Goal: Task Accomplishment & Management: Use online tool/utility

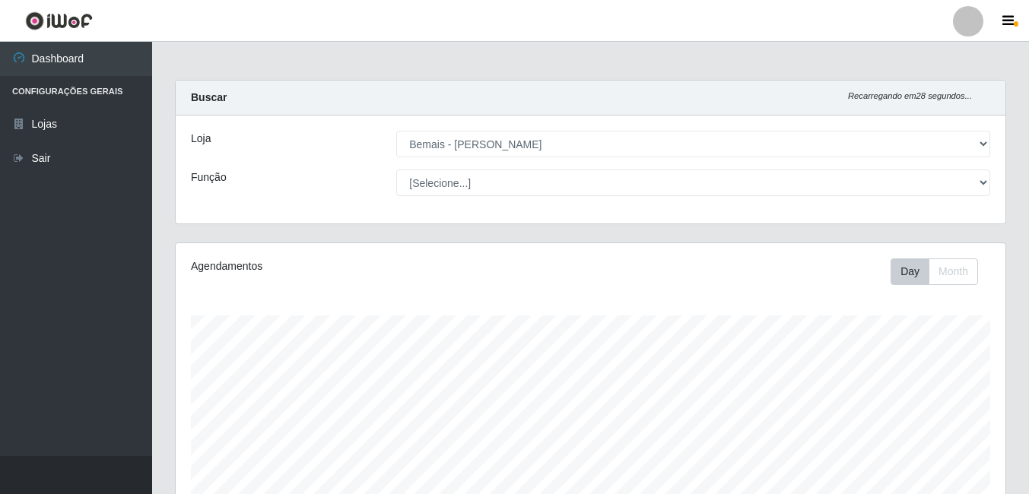
select select "230"
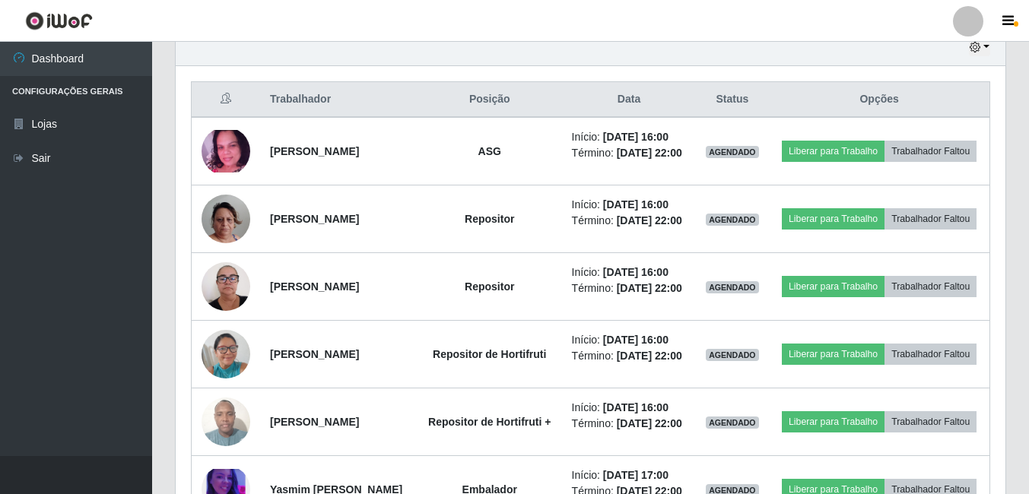
scroll to position [316, 830]
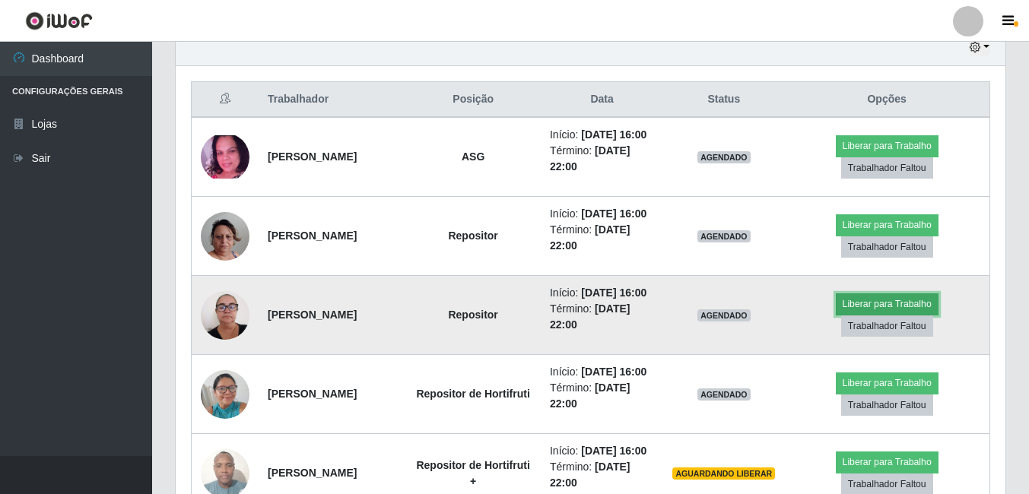
click at [880, 315] on button "Liberar para Trabalho" at bounding box center [887, 303] width 103 height 21
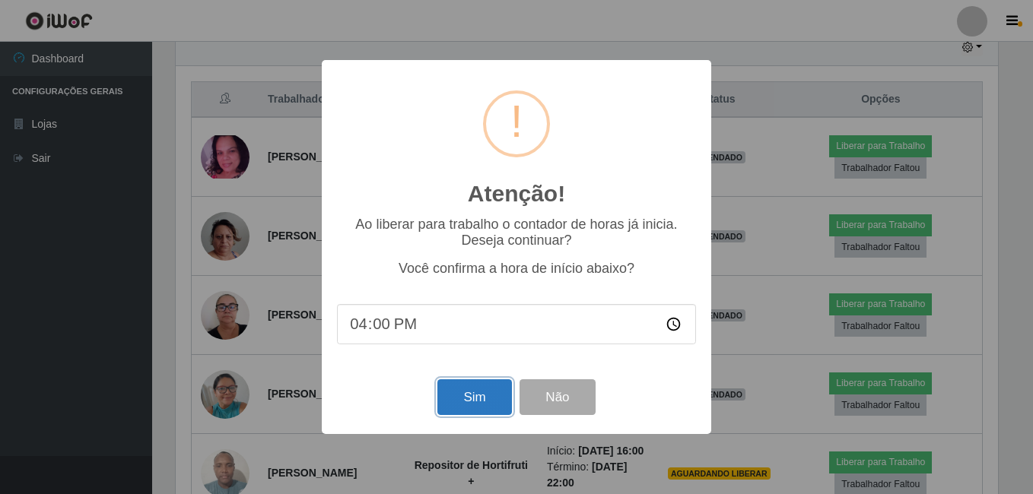
click at [481, 404] on button "Sim" at bounding box center [474, 397] width 74 height 36
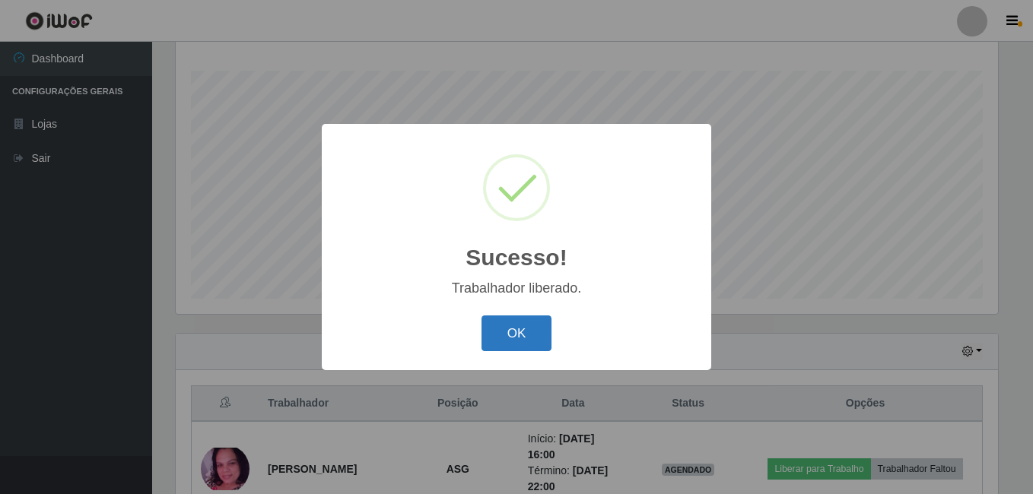
click at [496, 336] on button "OK" at bounding box center [516, 334] width 71 height 36
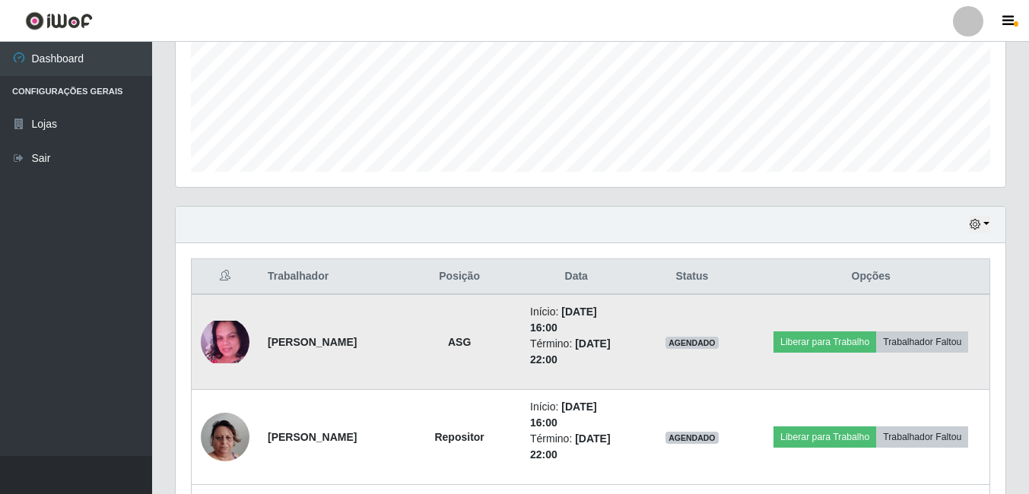
scroll to position [397, 0]
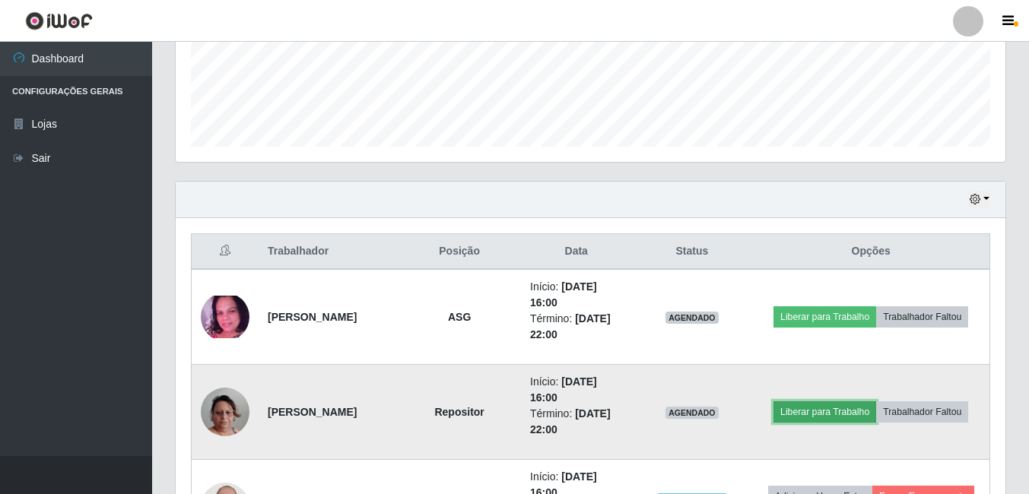
click at [810, 417] on button "Liberar para Trabalho" at bounding box center [824, 411] width 103 height 21
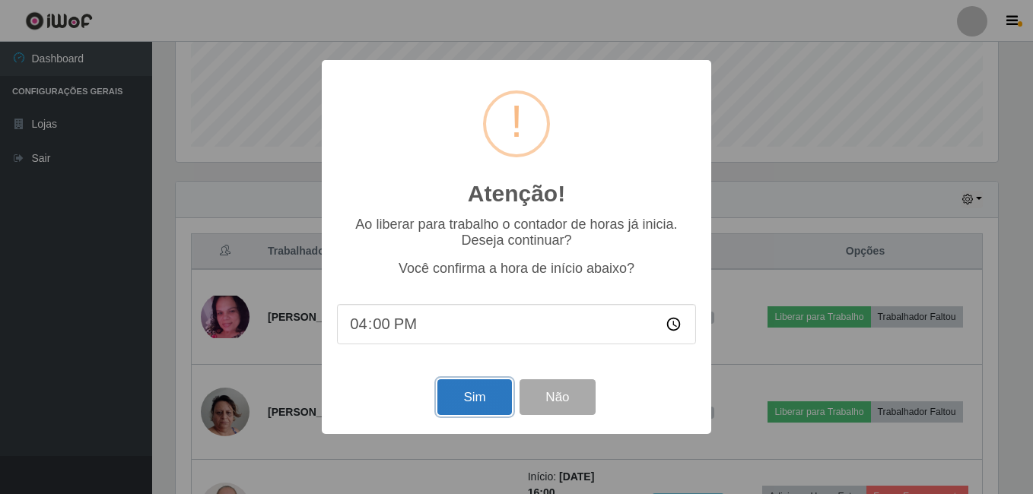
click at [455, 395] on button "Sim" at bounding box center [474, 397] width 74 height 36
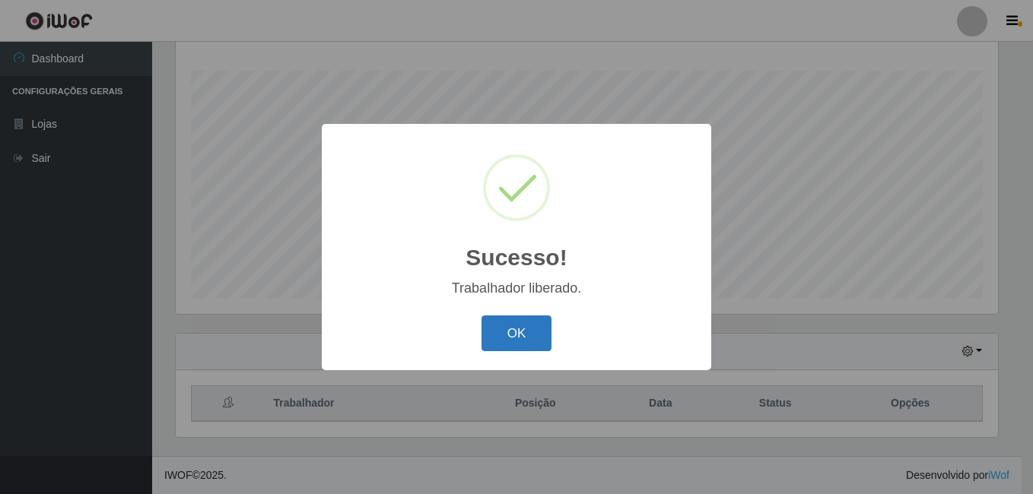
click at [501, 329] on button "OK" at bounding box center [516, 334] width 71 height 36
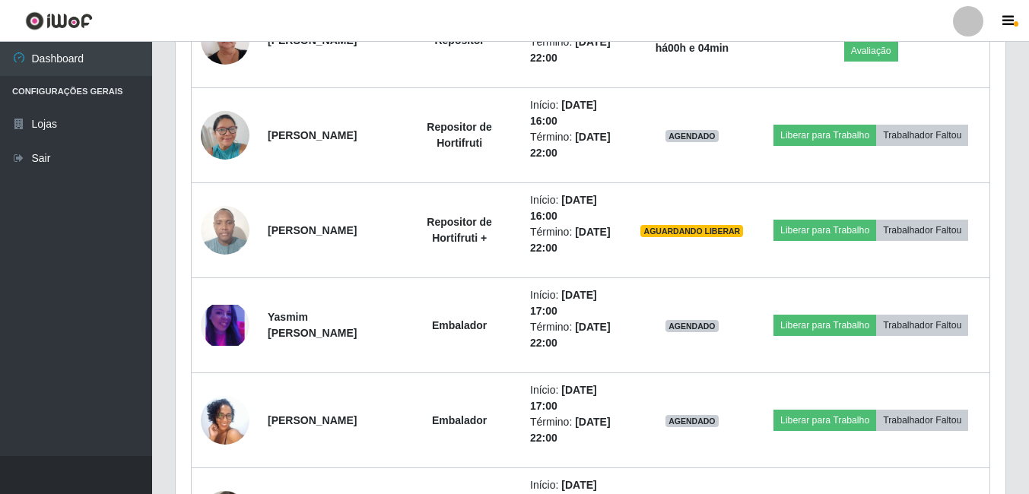
scroll to position [815, 0]
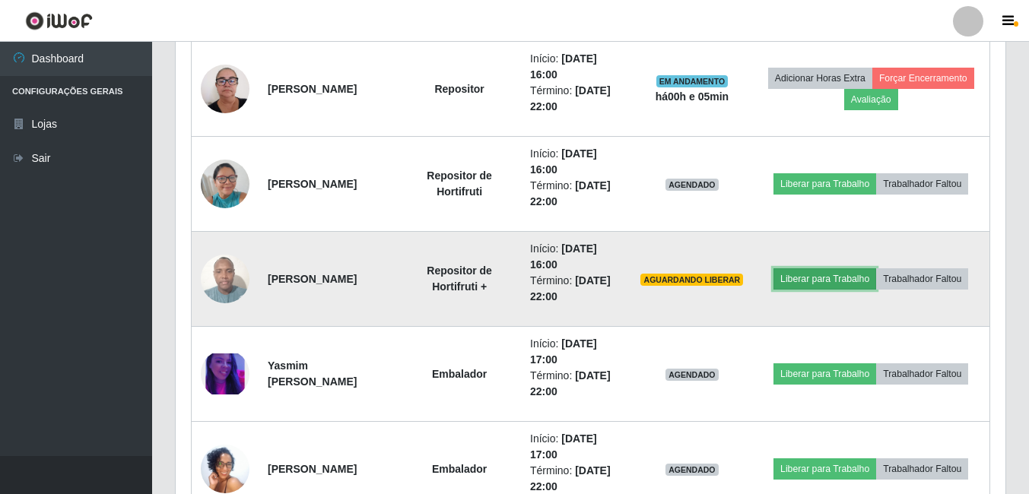
click at [814, 271] on button "Liberar para Trabalho" at bounding box center [824, 278] width 103 height 21
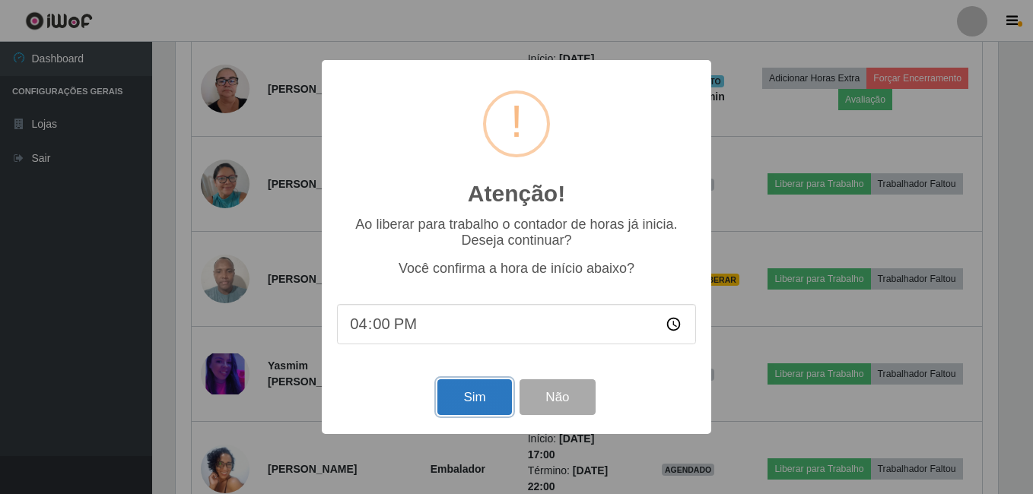
click at [484, 398] on button "Sim" at bounding box center [474, 397] width 74 height 36
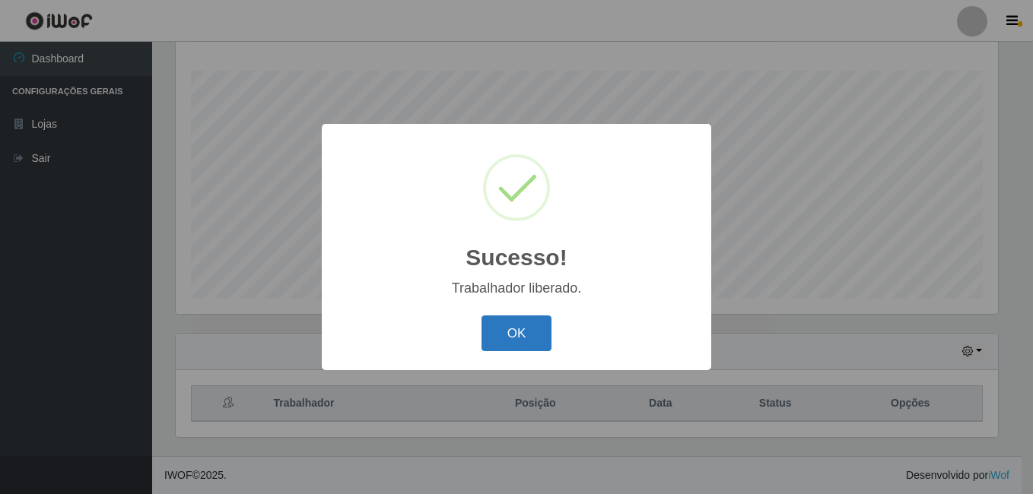
click at [519, 323] on button "OK" at bounding box center [516, 334] width 71 height 36
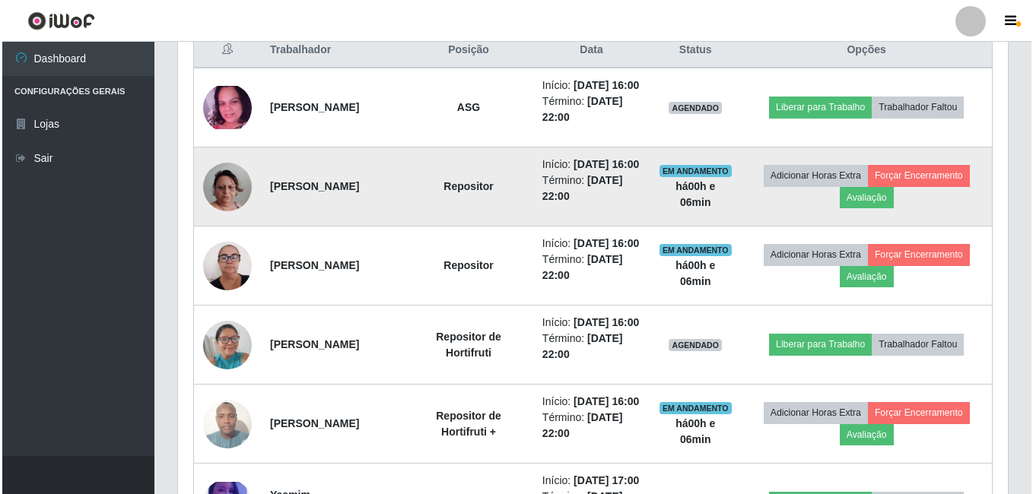
scroll to position [625, 0]
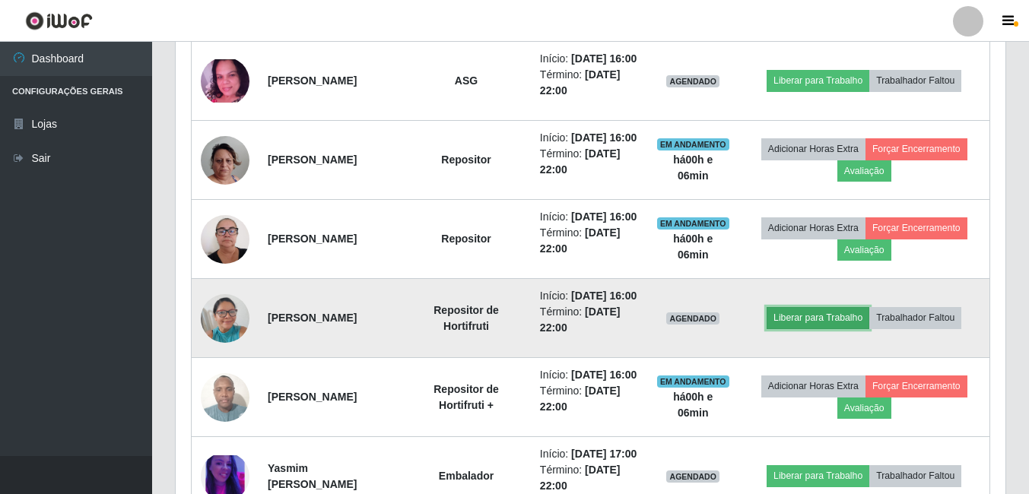
click at [804, 328] on button "Liberar para Trabalho" at bounding box center [817, 317] width 103 height 21
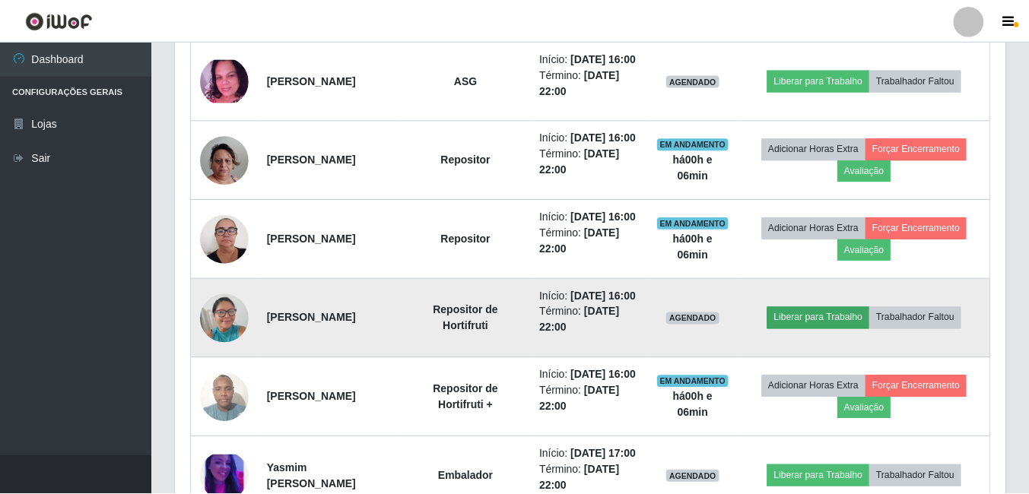
scroll to position [316, 822]
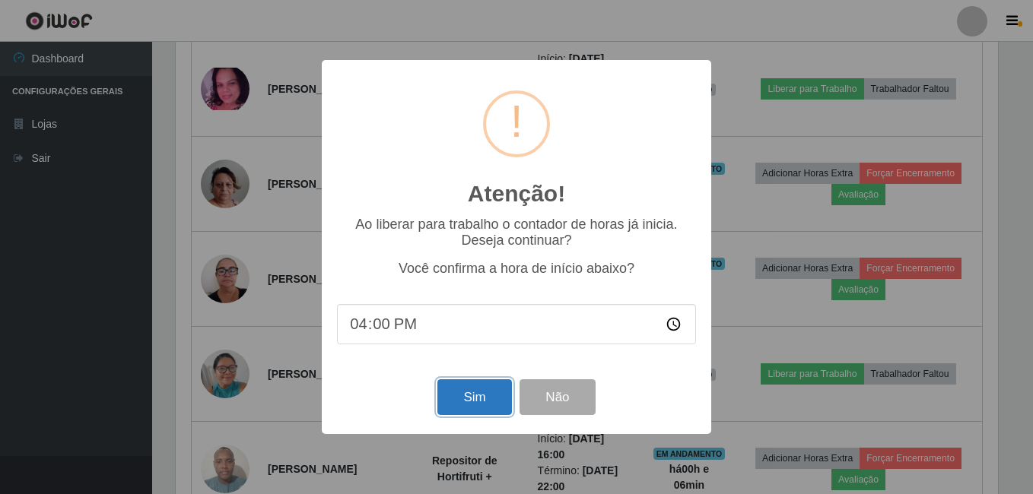
click at [468, 395] on button "Sim" at bounding box center [474, 397] width 74 height 36
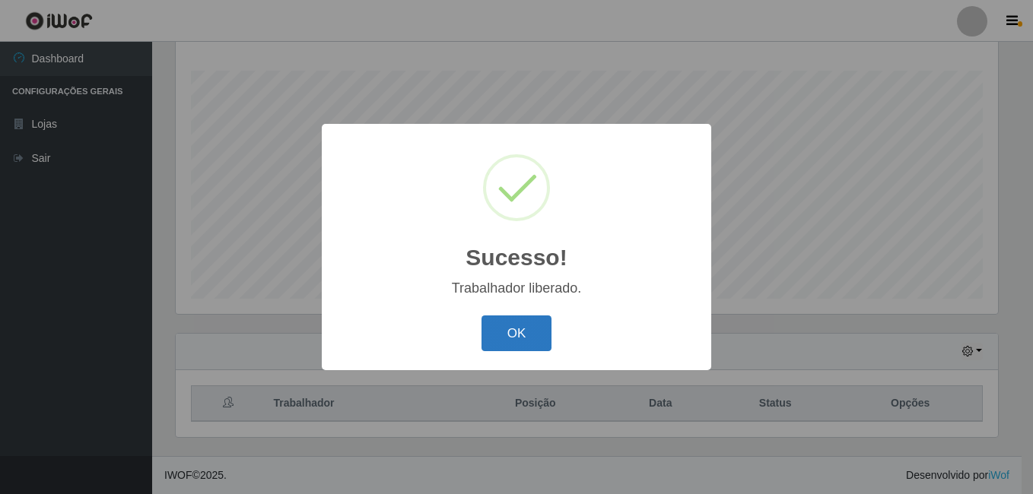
click at [493, 330] on button "OK" at bounding box center [516, 334] width 71 height 36
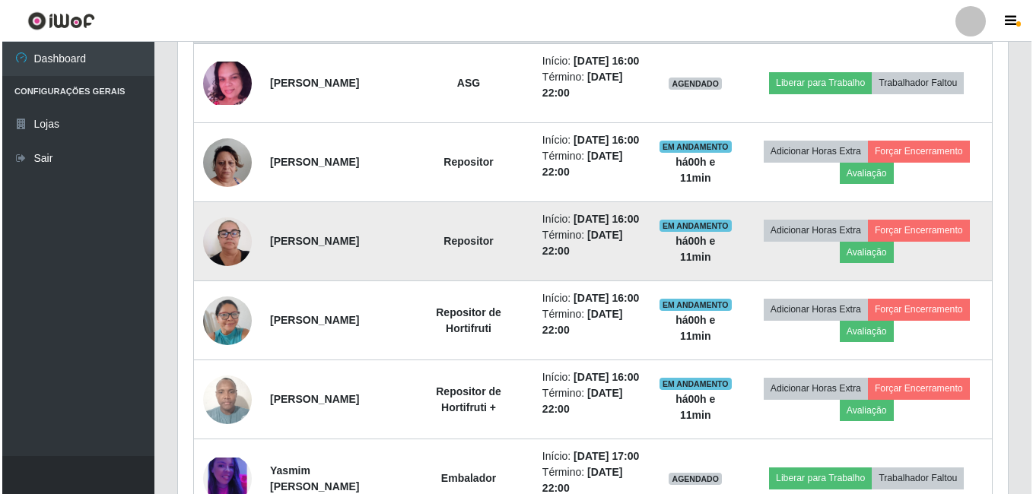
scroll to position [549, 0]
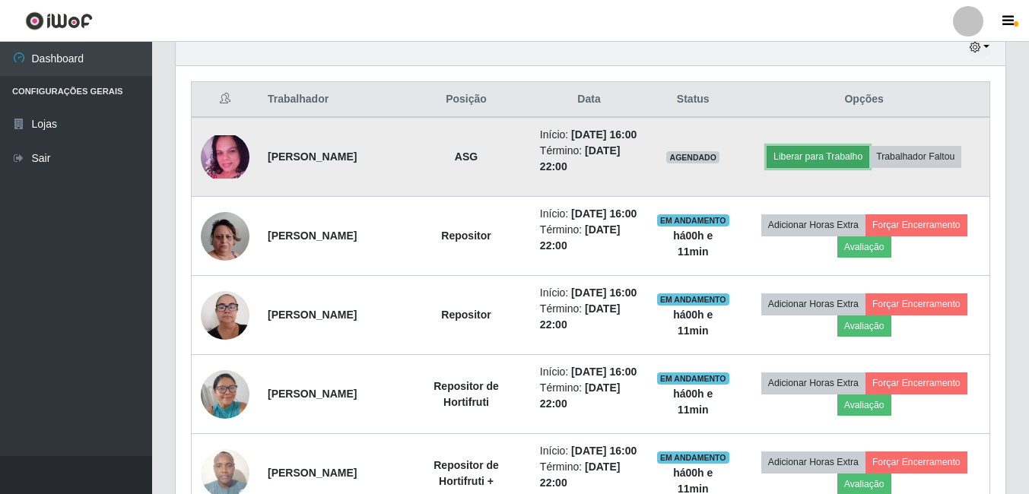
click at [814, 164] on button "Liberar para Trabalho" at bounding box center [817, 156] width 103 height 21
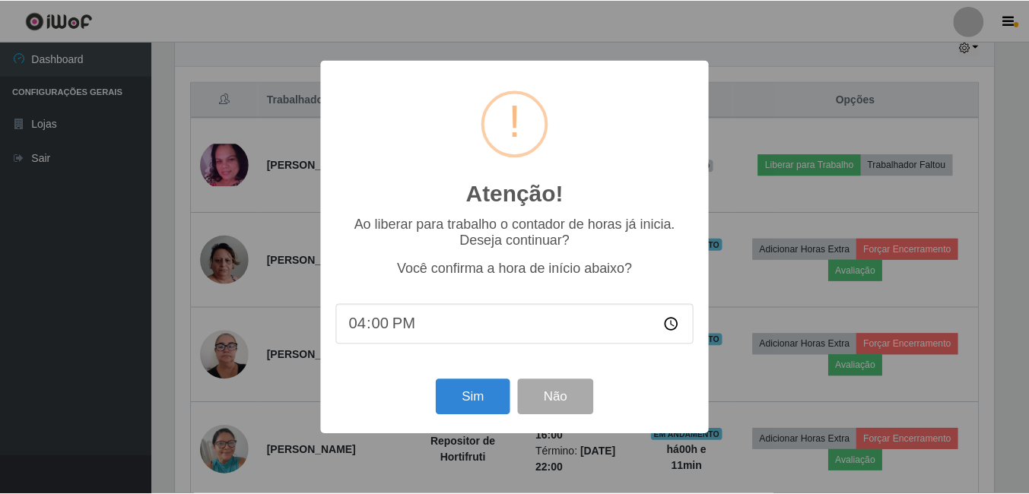
scroll to position [316, 822]
click at [493, 407] on button "Sim" at bounding box center [474, 397] width 74 height 36
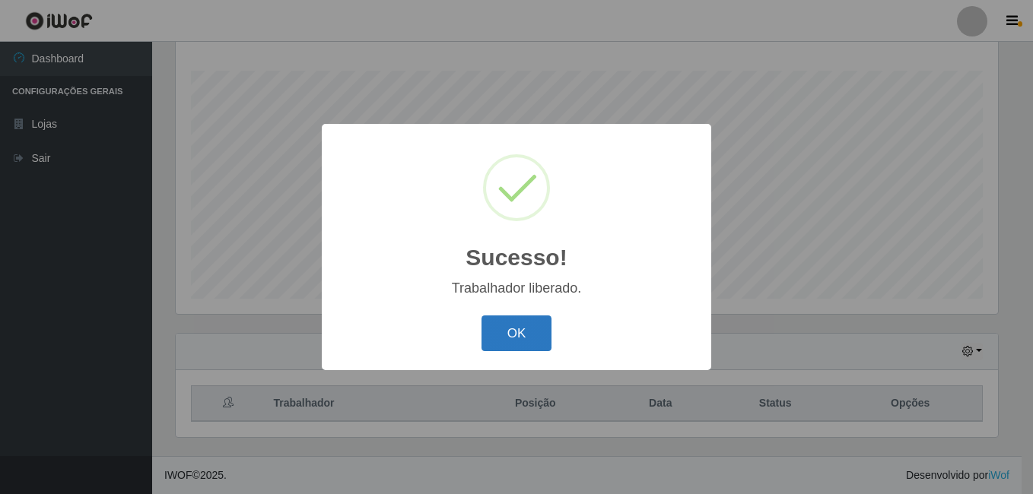
click at [491, 336] on button "OK" at bounding box center [516, 334] width 71 height 36
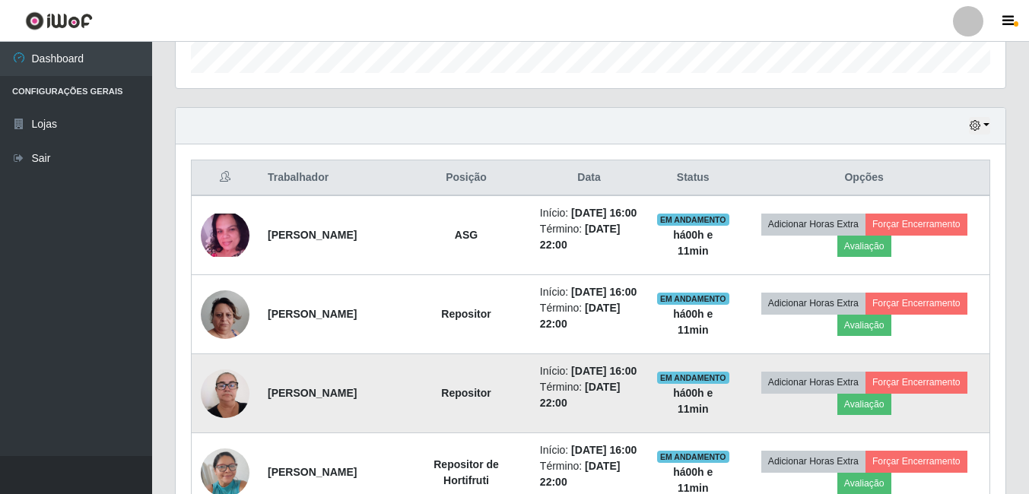
scroll to position [473, 0]
